Goal: Transaction & Acquisition: Book appointment/travel/reservation

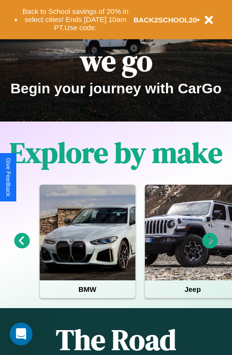
scroll to position [147, 0]
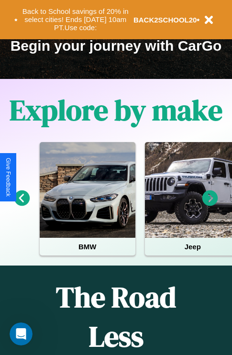
click at [210, 205] on icon at bounding box center [210, 198] width 16 height 16
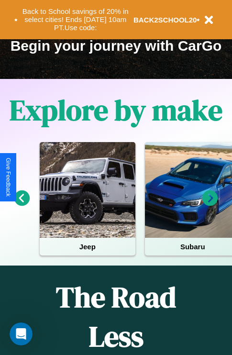
click at [22, 205] on icon at bounding box center [22, 198] width 16 height 16
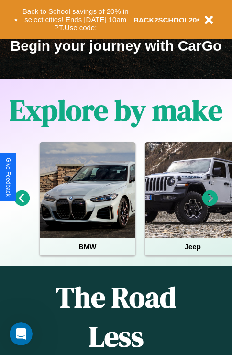
click at [210, 205] on icon at bounding box center [210, 198] width 16 height 16
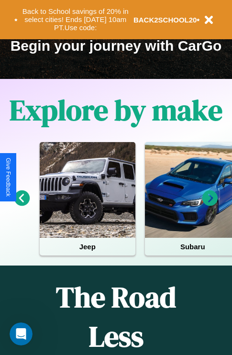
click at [210, 205] on icon at bounding box center [210, 198] width 16 height 16
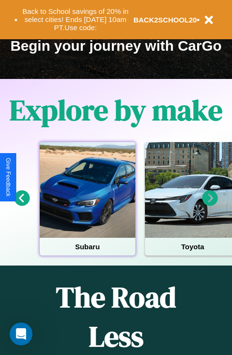
click at [87, 205] on div at bounding box center [88, 190] width 96 height 96
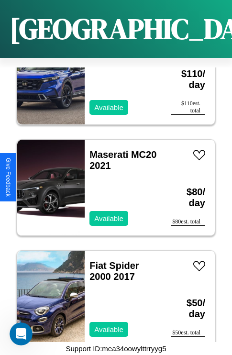
scroll to position [12673, 0]
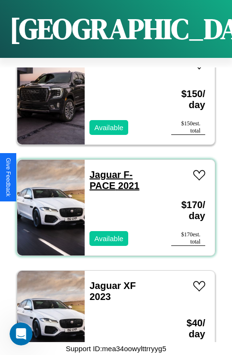
click at [102, 169] on link "Jaguar F-PACE 2021" at bounding box center [114, 180] width 50 height 22
